Goal: Task Accomplishment & Management: Use online tool/utility

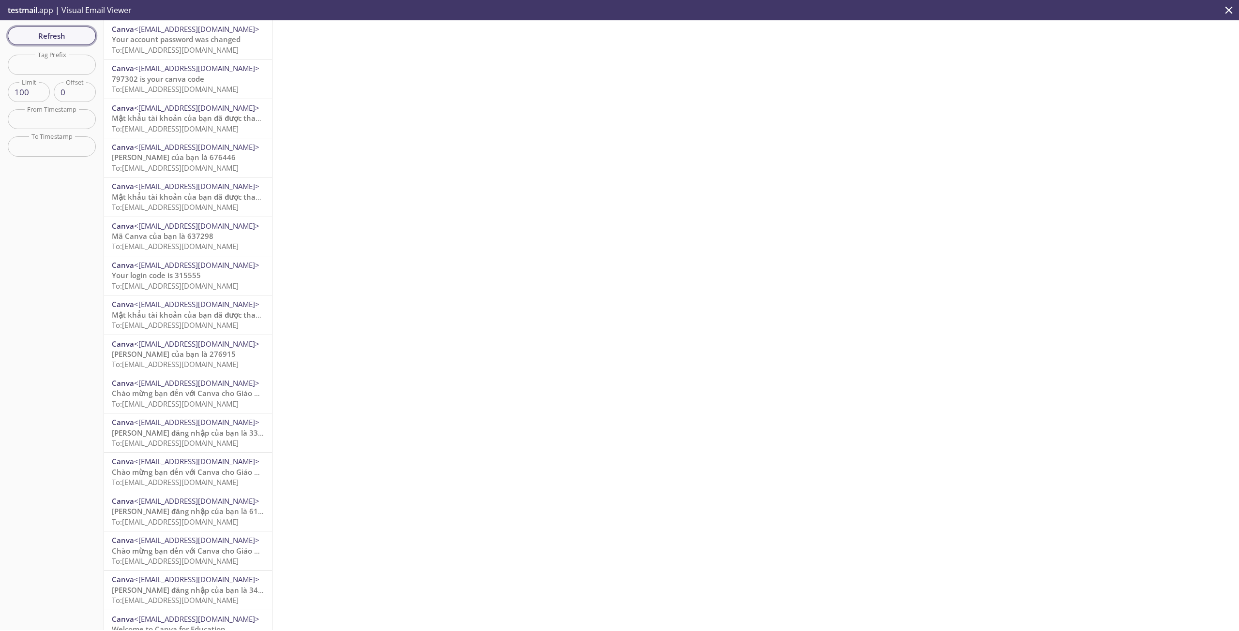
click at [64, 33] on span "Refresh" at bounding box center [51, 36] width 73 height 13
click at [59, 31] on span "Refresh" at bounding box center [51, 36] width 73 height 13
click at [69, 35] on span "Refresh" at bounding box center [51, 36] width 73 height 13
click at [62, 38] on span "Refresh" at bounding box center [51, 36] width 73 height 13
click at [54, 36] on span "Refresh" at bounding box center [51, 36] width 73 height 13
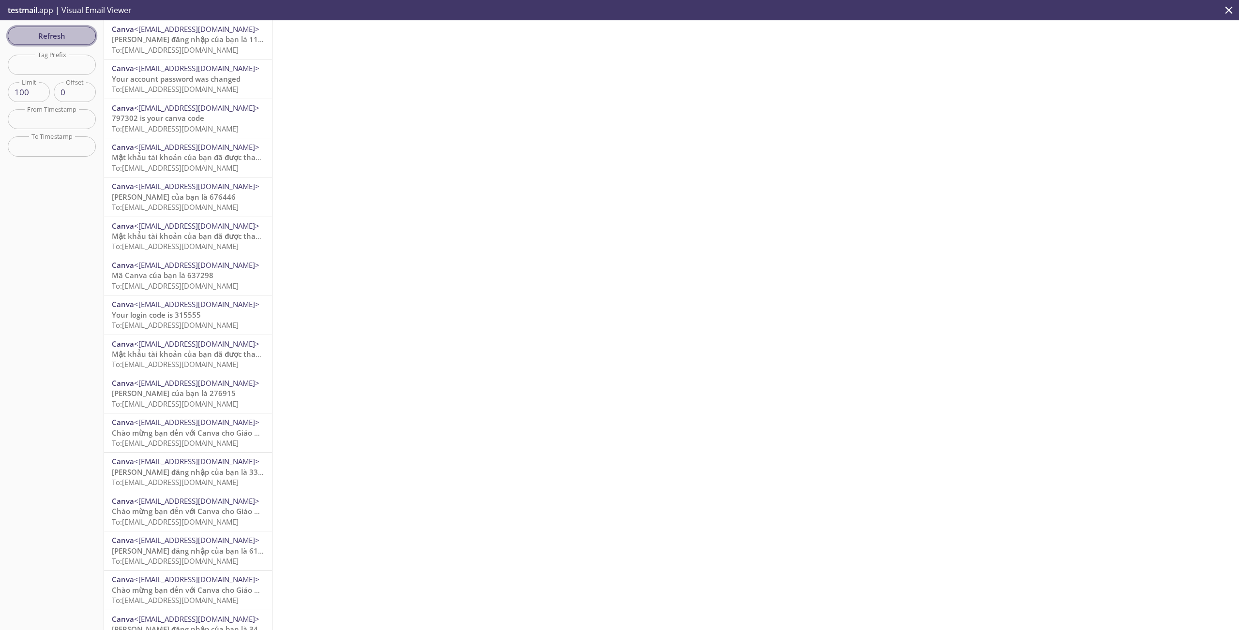
click at [80, 35] on span "Refresh" at bounding box center [51, 36] width 73 height 13
click at [68, 40] on span "Refresh" at bounding box center [51, 36] width 73 height 13
click at [524, 127] on div at bounding box center [755, 325] width 966 height 610
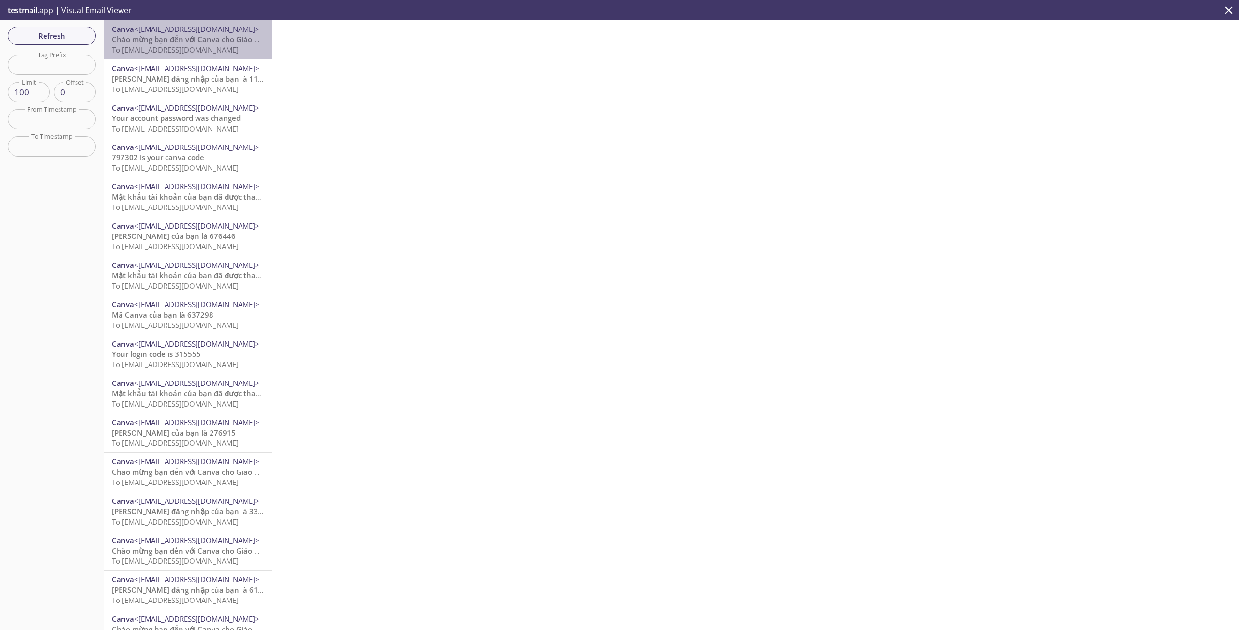
click at [222, 53] on span "To: [EMAIL_ADDRESS][DOMAIN_NAME]" at bounding box center [175, 50] width 127 height 10
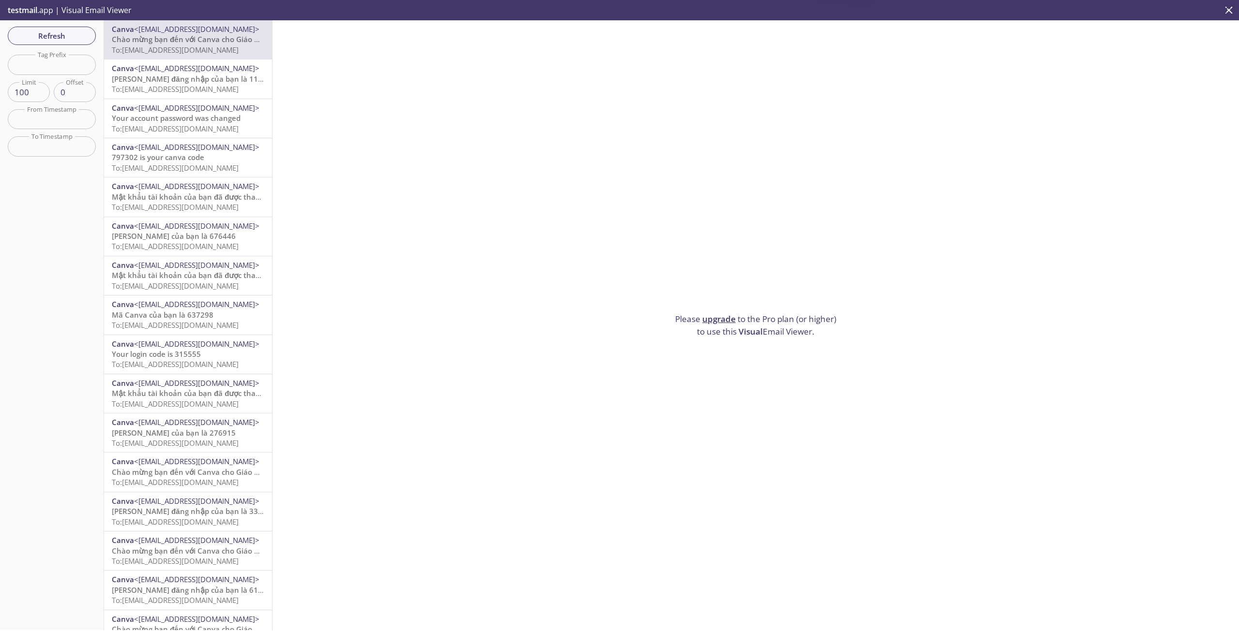
click at [221, 92] on span "To: [EMAIL_ADDRESS][DOMAIN_NAME]" at bounding box center [175, 89] width 127 height 10
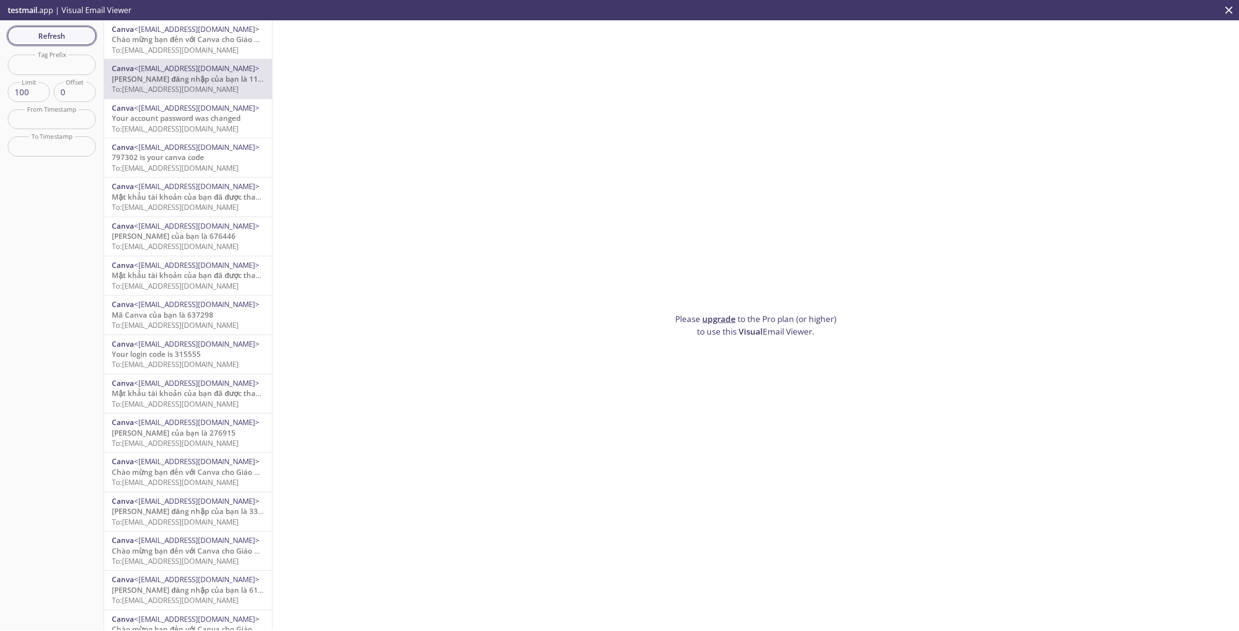
click at [68, 44] on button "Refresh" at bounding box center [52, 36] width 88 height 18
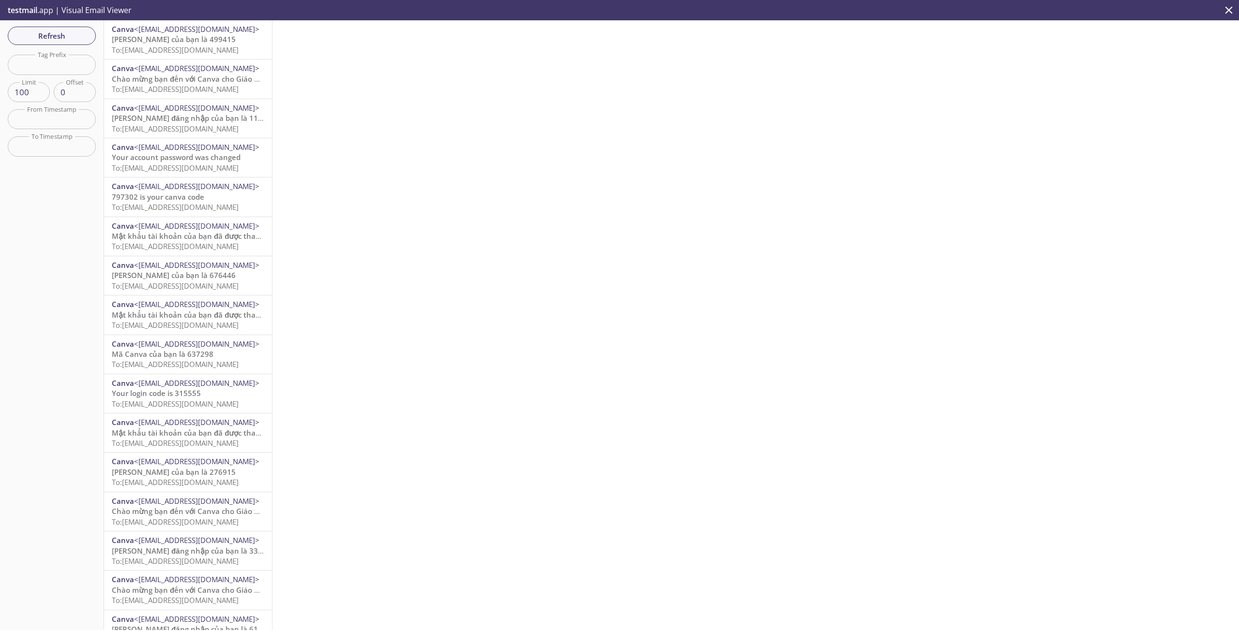
click at [31, 12] on span "testmail" at bounding box center [23, 10] width 30 height 11
click at [87, 11] on p "testmail .app | Visual Email Viewer" at bounding box center [68, 10] width 137 height 20
click at [38, 14] on p "testmail .app | Visual Email Viewer" at bounding box center [68, 10] width 137 height 20
click at [37, 14] on span "testmail" at bounding box center [23, 10] width 30 height 11
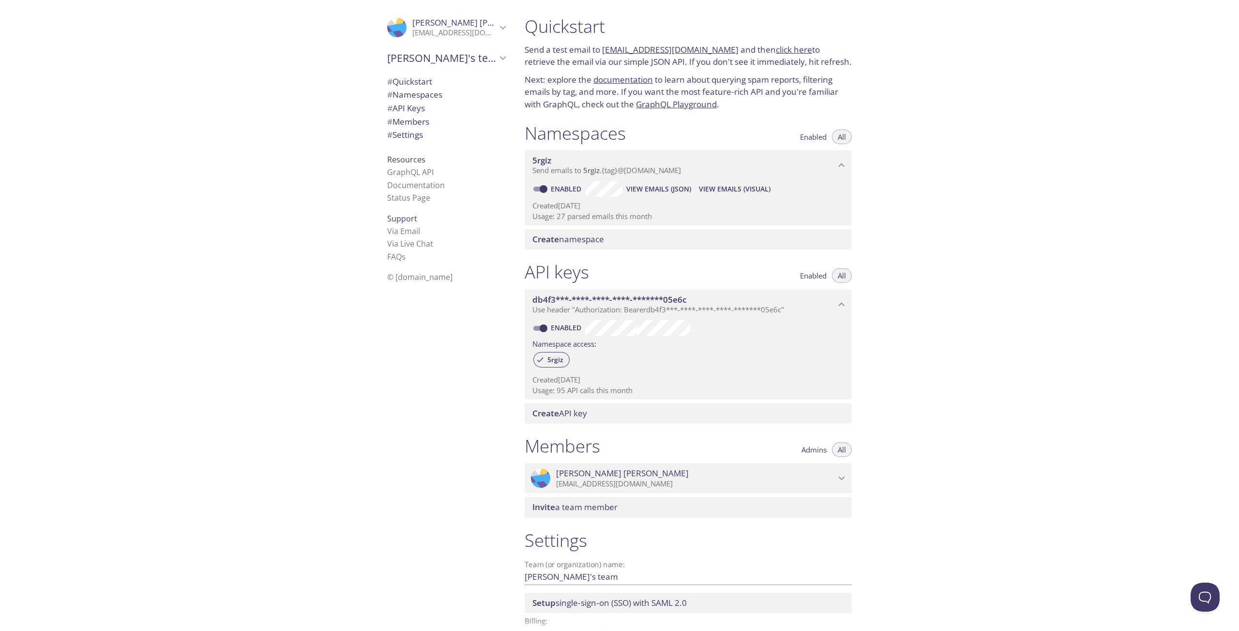
click at [960, 204] on div "Quickstart Send a test email to 5rgiz.test@inbox.testmail.app and then click he…" at bounding box center [878, 315] width 722 height 631
drag, startPoint x: 980, startPoint y: 245, endPoint x: 712, endPoint y: 346, distance: 286.5
click at [980, 247] on div "Quickstart Send a test email to 5rgiz.test@inbox.testmail.app and then click he…" at bounding box center [878, 315] width 722 height 631
click at [554, 388] on p "Usage: 95 API calls this month" at bounding box center [688, 391] width 312 height 10
click at [568, 389] on p "Usage: 95 API calls this month" at bounding box center [688, 391] width 312 height 10
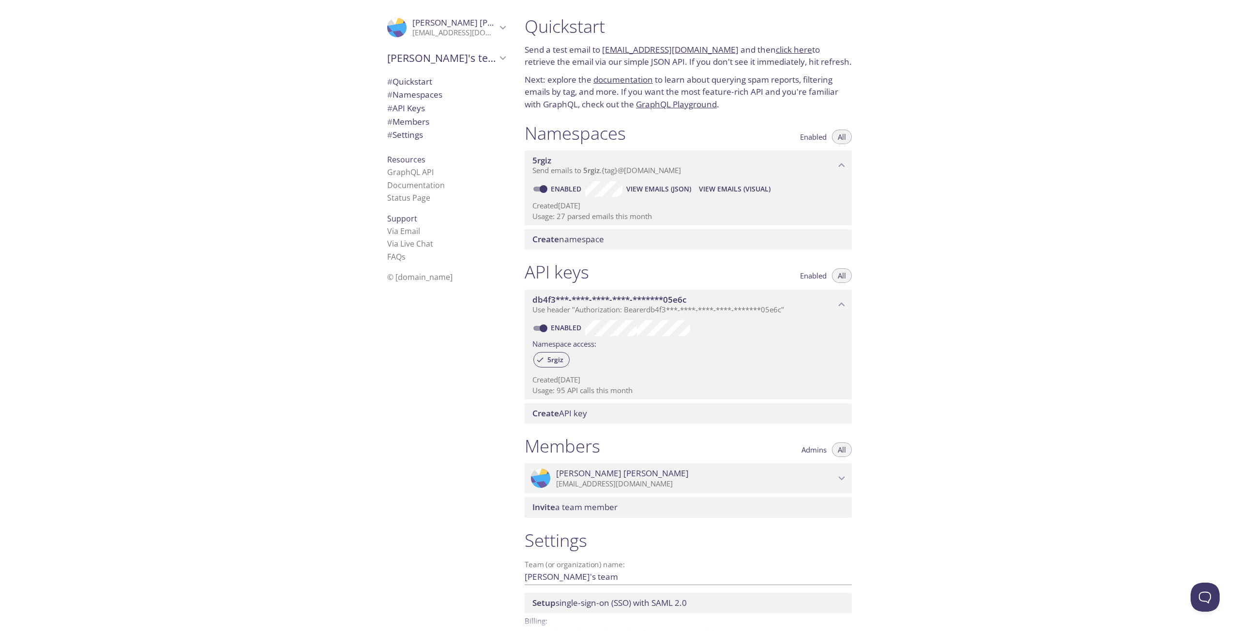
click at [568, 389] on p "Usage: 95 API calls this month" at bounding box center [688, 391] width 312 height 10
click at [891, 366] on div "Quickstart Send a test email to 5rgiz.test@inbox.testmail.app and then click he…" at bounding box center [878, 315] width 722 height 631
drag, startPoint x: 582, startPoint y: 214, endPoint x: 638, endPoint y: 217, distance: 55.7
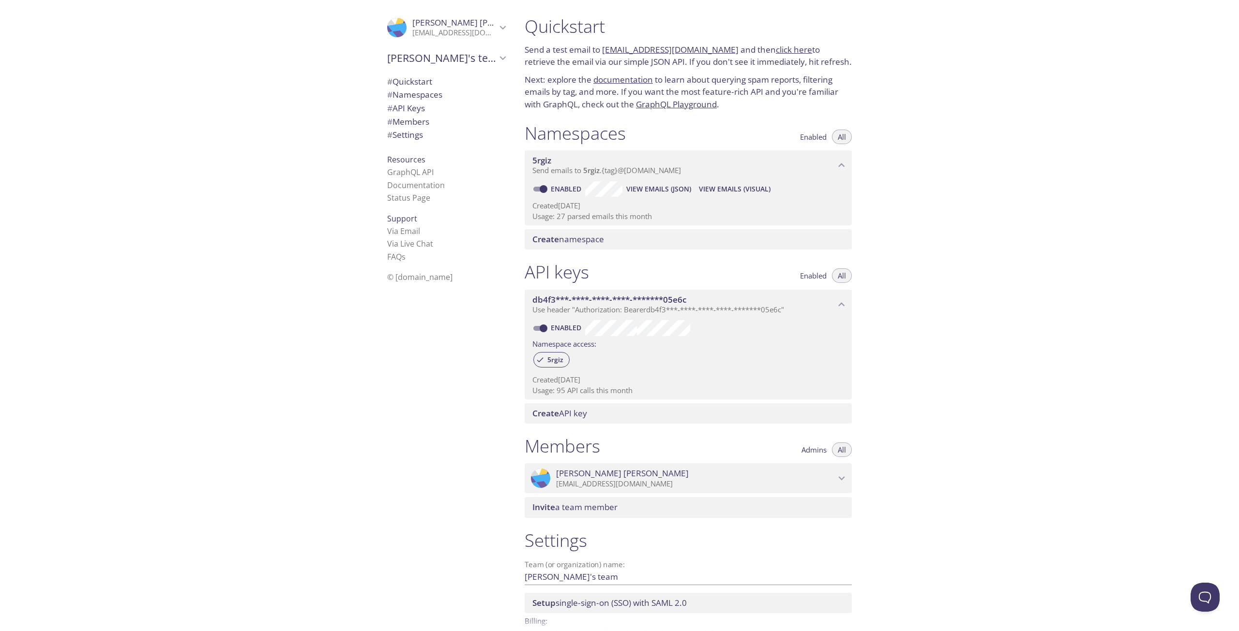
click at [638, 217] on p "Usage: 27 parsed emails this month" at bounding box center [688, 216] width 312 height 10
click at [642, 217] on p "Usage: 27 parsed emails this month" at bounding box center [688, 216] width 312 height 10
click at [1005, 129] on div "Quickstart Send a test email to 5rgiz.test@inbox.testmail.app and then click he…" at bounding box center [878, 315] width 722 height 631
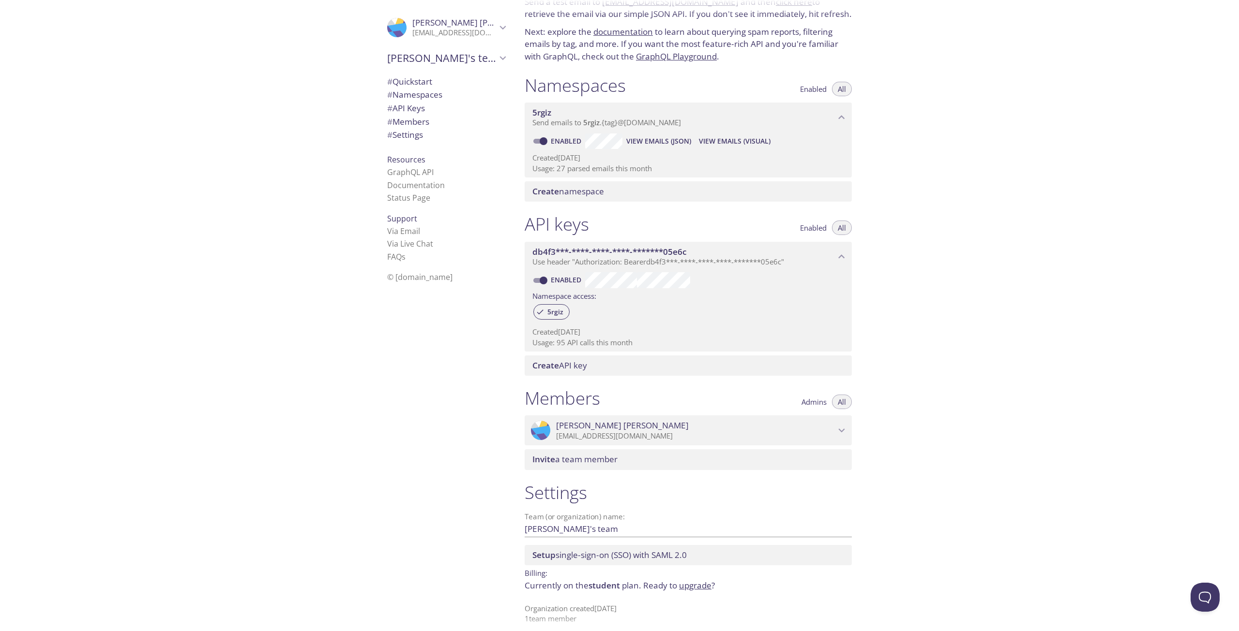
scroll to position [48, 0]
drag, startPoint x: 1046, startPoint y: 346, endPoint x: 1035, endPoint y: 340, distance: 11.7
click at [1046, 340] on div "Quickstart Send a test email to 5rgiz.test@inbox.testmail.app and then click he…" at bounding box center [878, 315] width 722 height 631
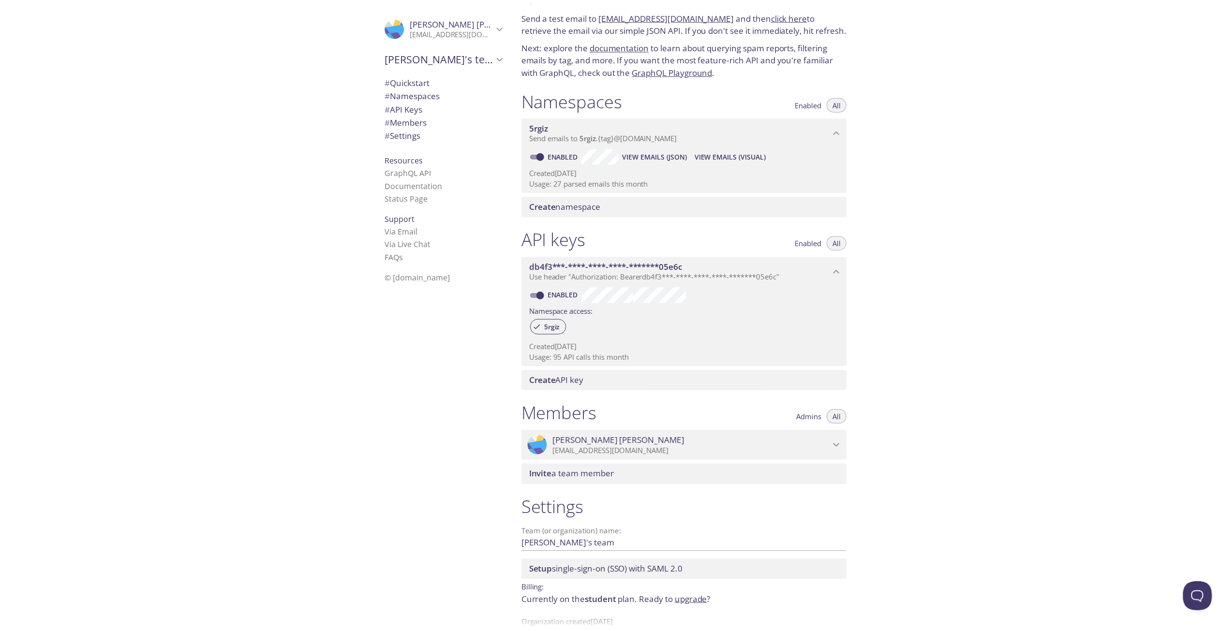
scroll to position [57, 0]
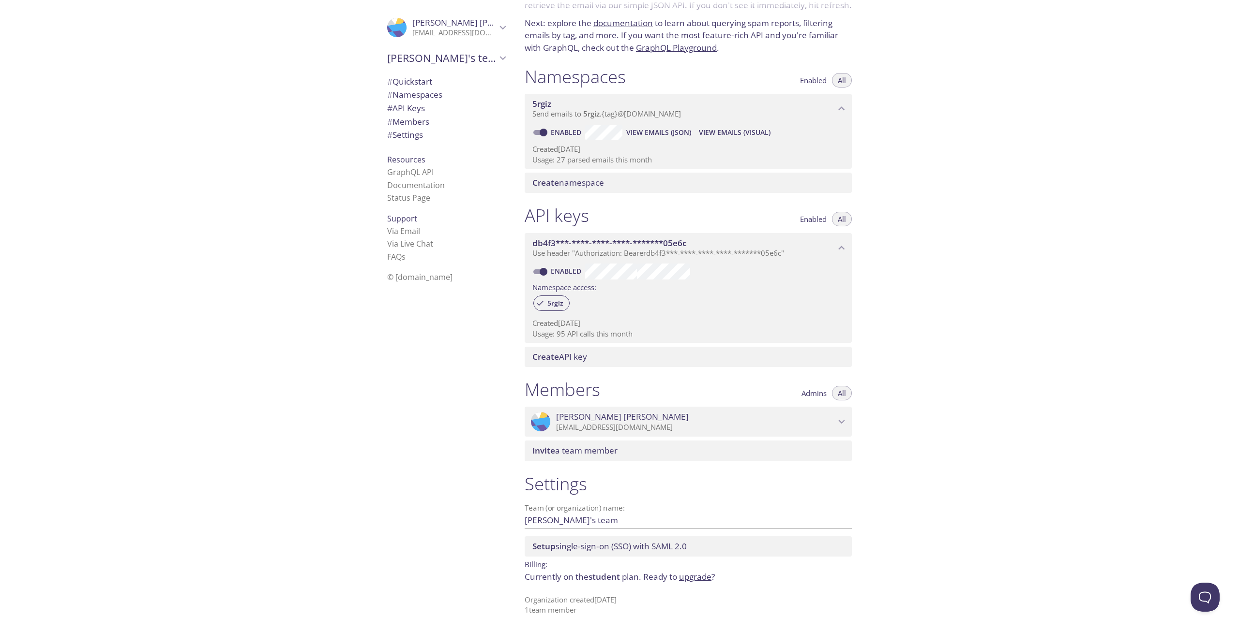
click at [554, 576] on p "Currently on the student plan. Ready to upgrade ?" at bounding box center [687, 577] width 327 height 13
click at [697, 579] on link "upgrade" at bounding box center [695, 576] width 32 height 11
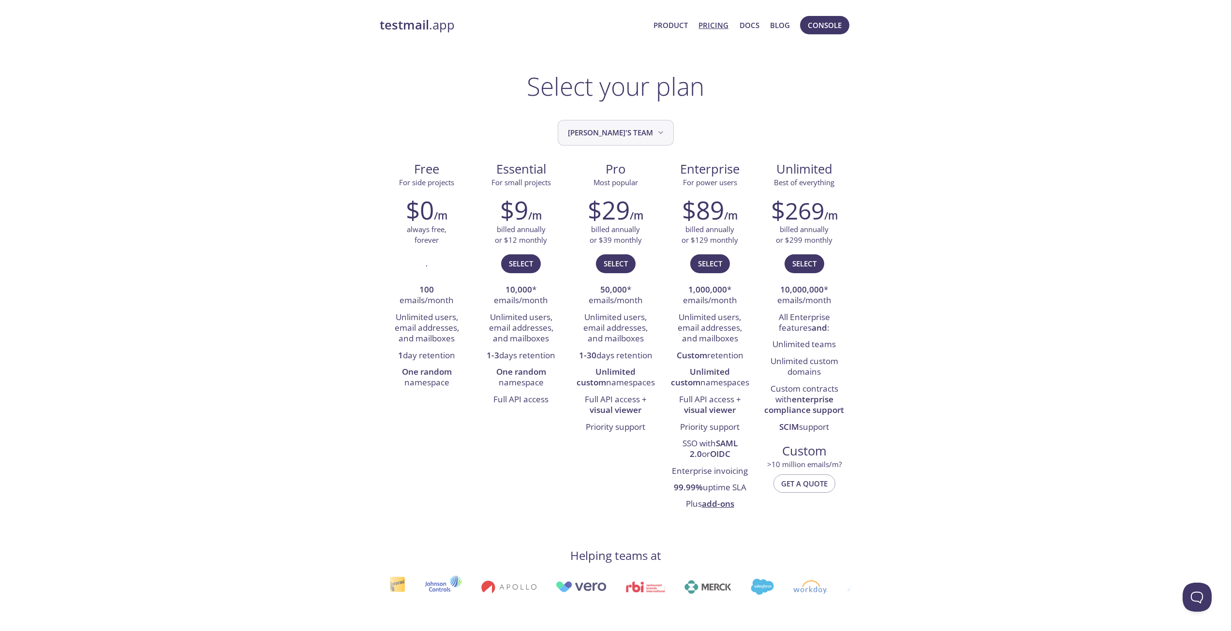
click at [600, 136] on span "[PERSON_NAME] team" at bounding box center [617, 132] width 98 height 13
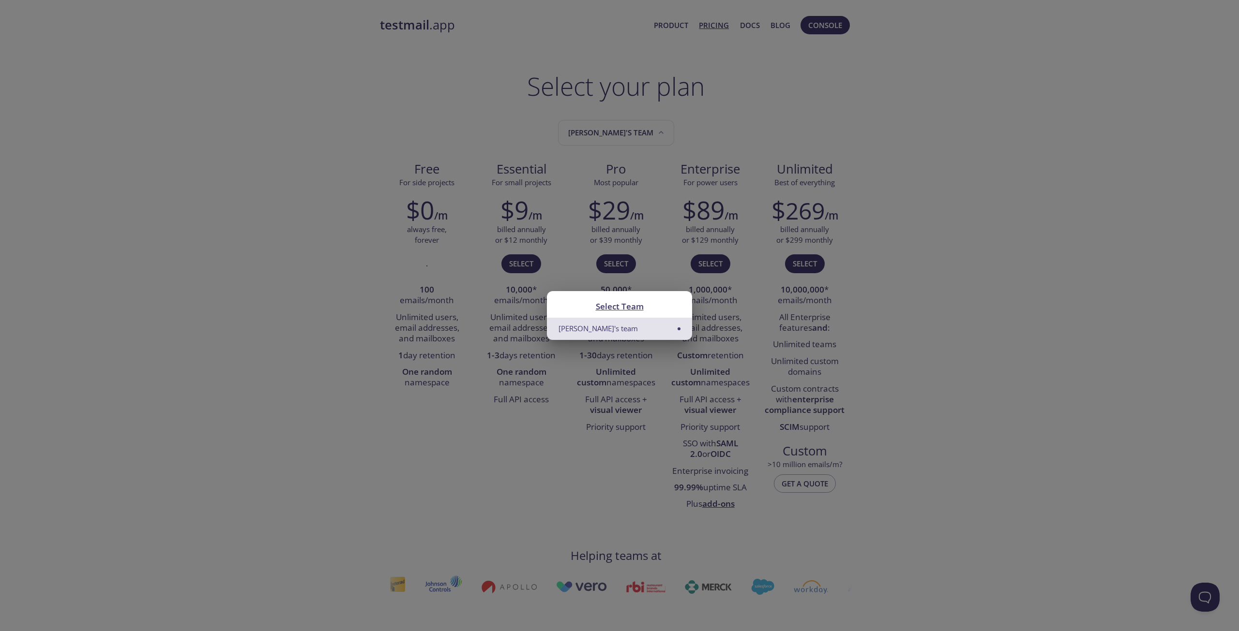
click at [628, 128] on div "Select Team Hieu's team" at bounding box center [619, 315] width 1239 height 631
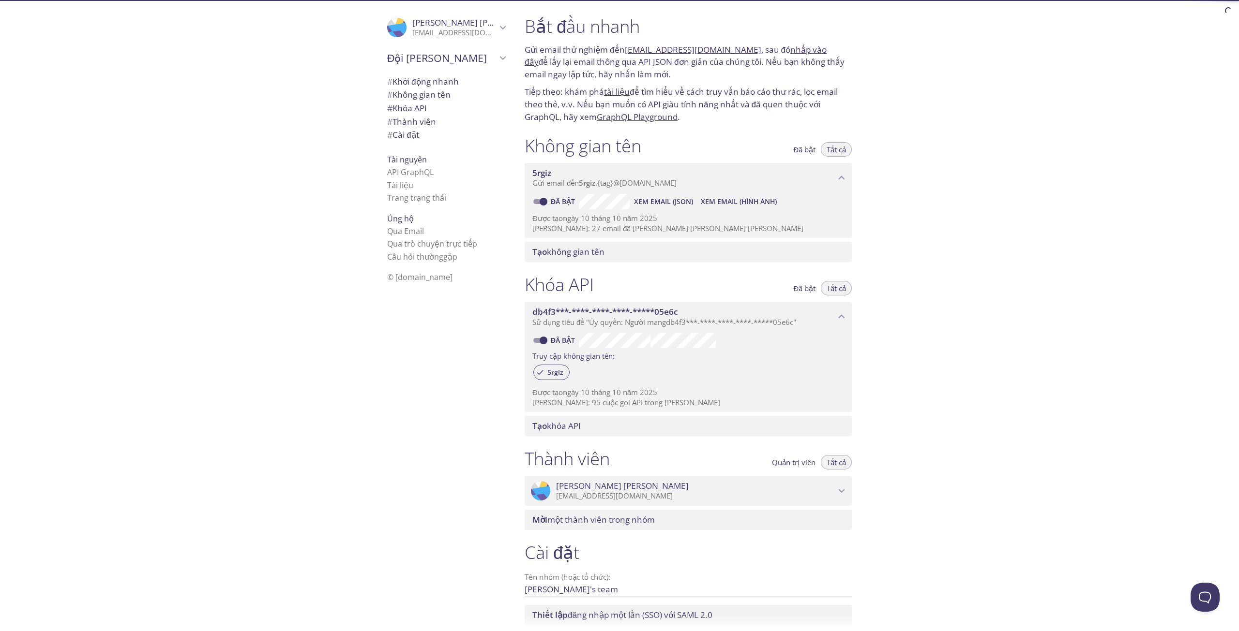
scroll to position [69, 0]
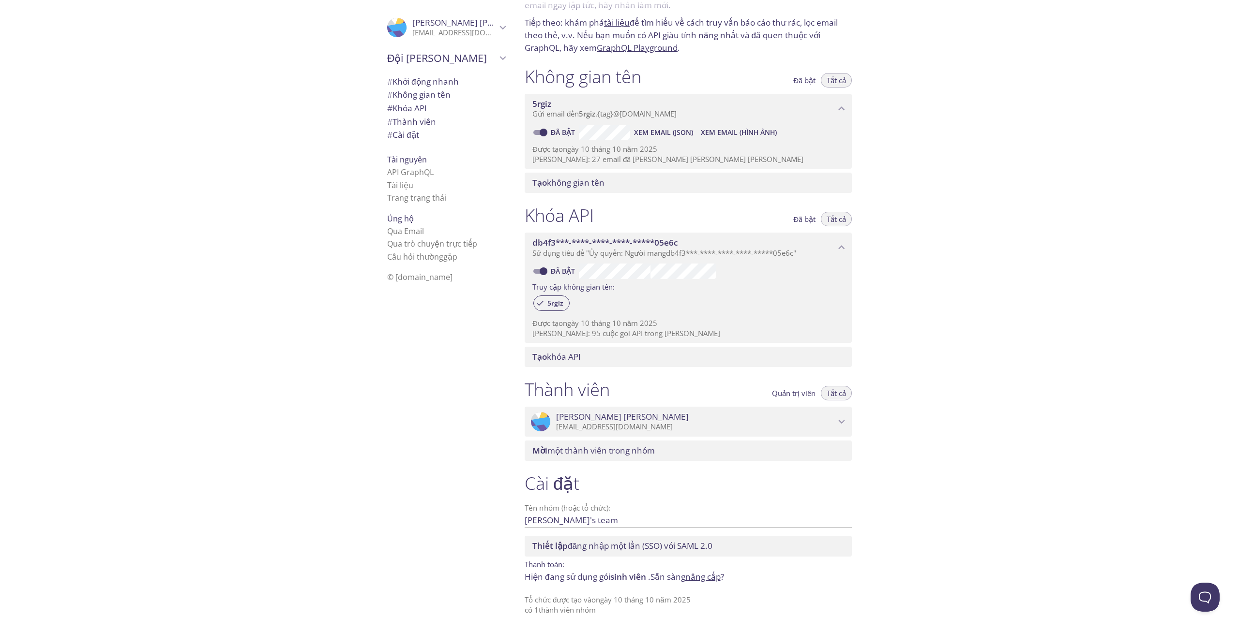
click at [555, 518] on input "[PERSON_NAME] team" at bounding box center [672, 520] width 296 height 16
click at [625, 578] on font "sinh viên" at bounding box center [628, 576] width 36 height 11
click at [1064, 217] on div "Bắt đầu nhanh Gửi email thử nghiệm đến 5rgiz.test@inbox.testmail.app , sau đó n…" at bounding box center [878, 315] width 722 height 631
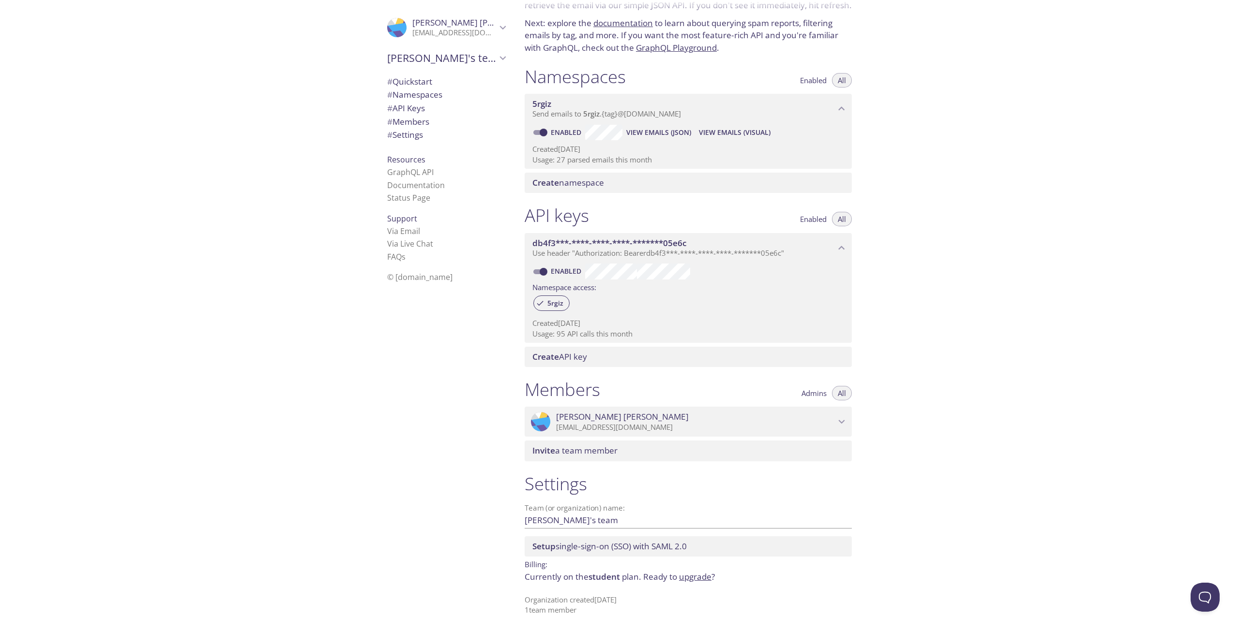
click at [985, 131] on div "Quickstart Send a test email to 5rgiz.test@inbox.testmail.app and then click he…" at bounding box center [878, 315] width 722 height 631
click at [919, 259] on div "Quickstart Send a test email to 5rgiz.test@inbox.testmail.app and then click he…" at bounding box center [878, 315] width 722 height 631
click at [420, 188] on link "Documentation" at bounding box center [416, 185] width 58 height 11
click at [890, 234] on div "Quickstart Send a test email to 5rgiz.test@inbox.testmail.app and then click he…" at bounding box center [878, 315] width 722 height 631
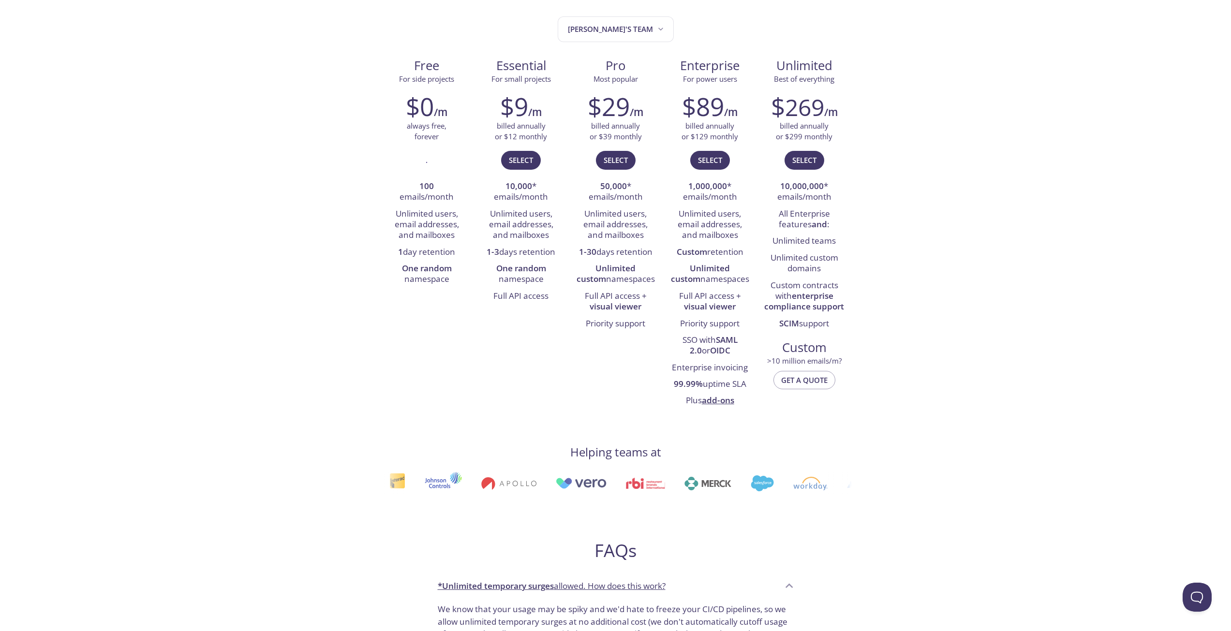
scroll to position [20, 0]
